Goal: Navigation & Orientation: Find specific page/section

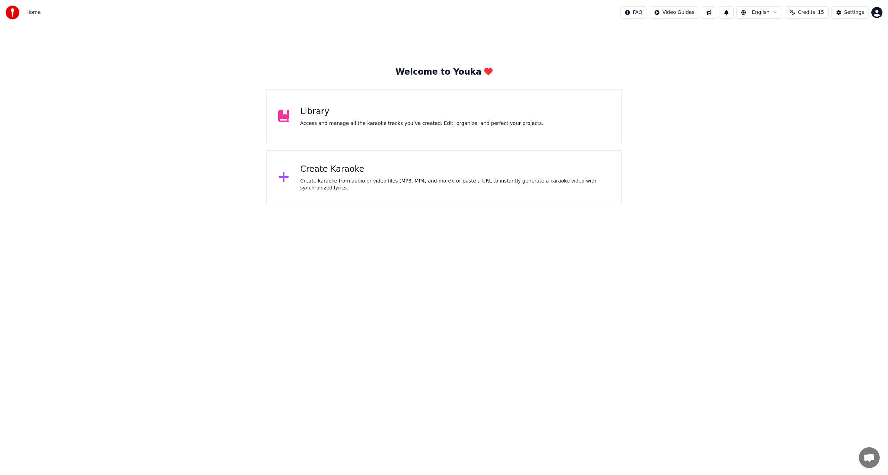
click at [815, 14] on span "Credits" at bounding box center [806, 12] width 17 height 7
click at [814, 65] on button "Refresh" at bounding box center [811, 64] width 36 height 12
click at [775, 15] on html "Home FAQ Video Guides English Credits 15 Settings Welcome to Youka Library Acce…" at bounding box center [444, 102] width 888 height 205
click at [712, 70] on html "Home FAQ Video Guides English Credits 15 Settings Welcome to Youka Library Acce…" at bounding box center [444, 102] width 888 height 205
click at [841, 13] on button "Settings" at bounding box center [850, 12] width 37 height 12
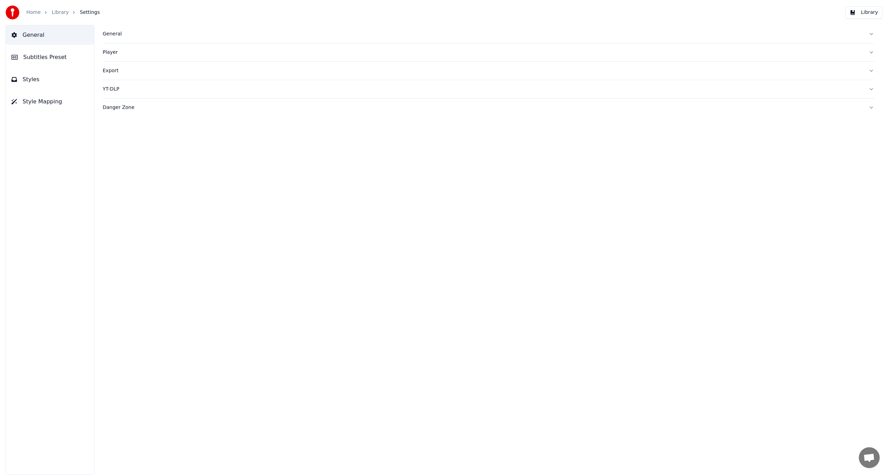
click at [866, 14] on button "Library" at bounding box center [864, 12] width 37 height 12
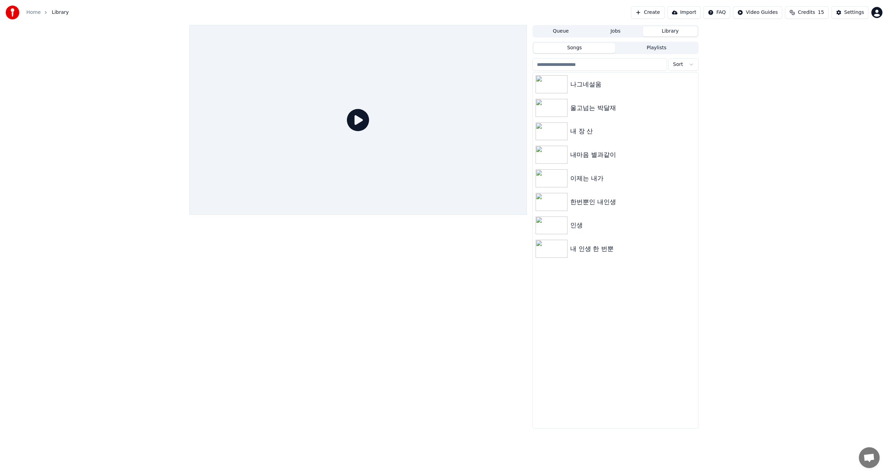
click at [878, 16] on html "Home Library Create Import FAQ Video Guides Credits 15 Settings Queue Jobs Libr…" at bounding box center [444, 237] width 888 height 475
click at [828, 41] on span "Billing" at bounding box center [828, 44] width 15 height 7
click at [878, 11] on html "Home Library Create Import FAQ Video Guides Credits 15 Settings Queue Jobs Libr…" at bounding box center [444, 237] width 888 height 475
click at [840, 56] on span "Feature Voting" at bounding box center [838, 59] width 35 height 7
click at [842, 183] on div "Queue Jobs Library Songs Playlists Sort 나그네설움 울고넘는 박달재 내 장 산 내마음 별과같이 이제는 내가 한번…" at bounding box center [444, 227] width 888 height 404
